Goal: Task Accomplishment & Management: Complete application form

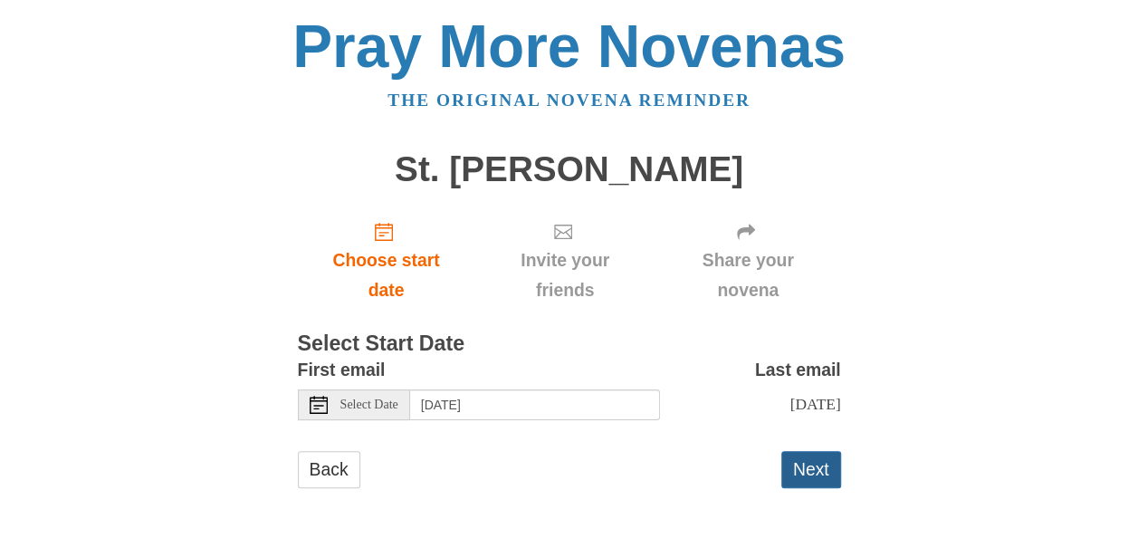
click at [822, 488] on button "Next" at bounding box center [811, 469] width 60 height 37
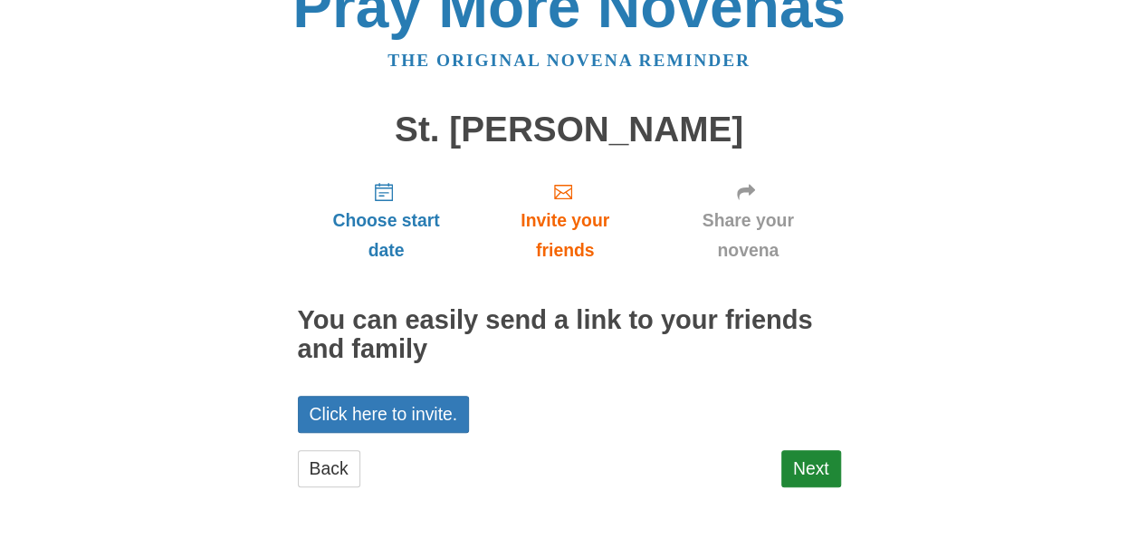
scroll to position [41, 0]
click at [820, 469] on link "Next" at bounding box center [811, 467] width 60 height 37
